Goal: Contribute content

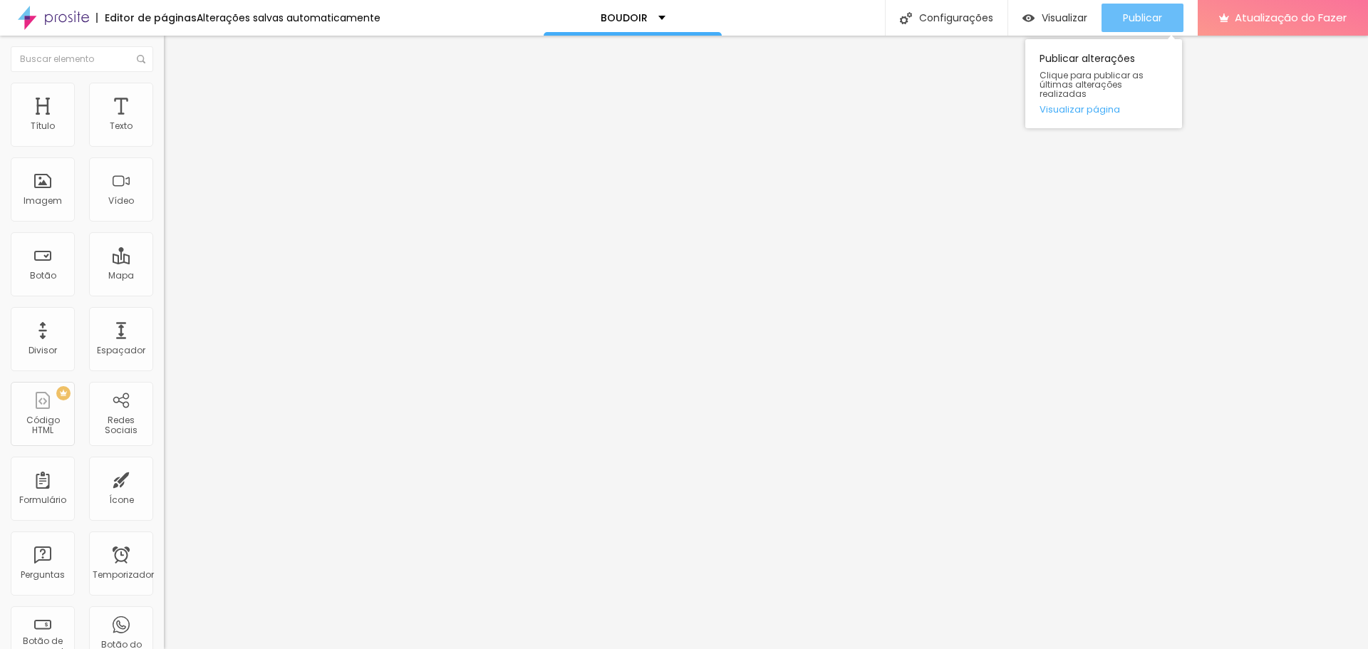
click at [1159, 15] on font "Publicar" at bounding box center [1142, 18] width 39 height 14
click at [1141, 19] on font "Publicar" at bounding box center [1142, 18] width 39 height 14
click at [1137, 16] on font "Publicar" at bounding box center [1142, 18] width 39 height 14
